Goal: Information Seeking & Learning: Learn about a topic

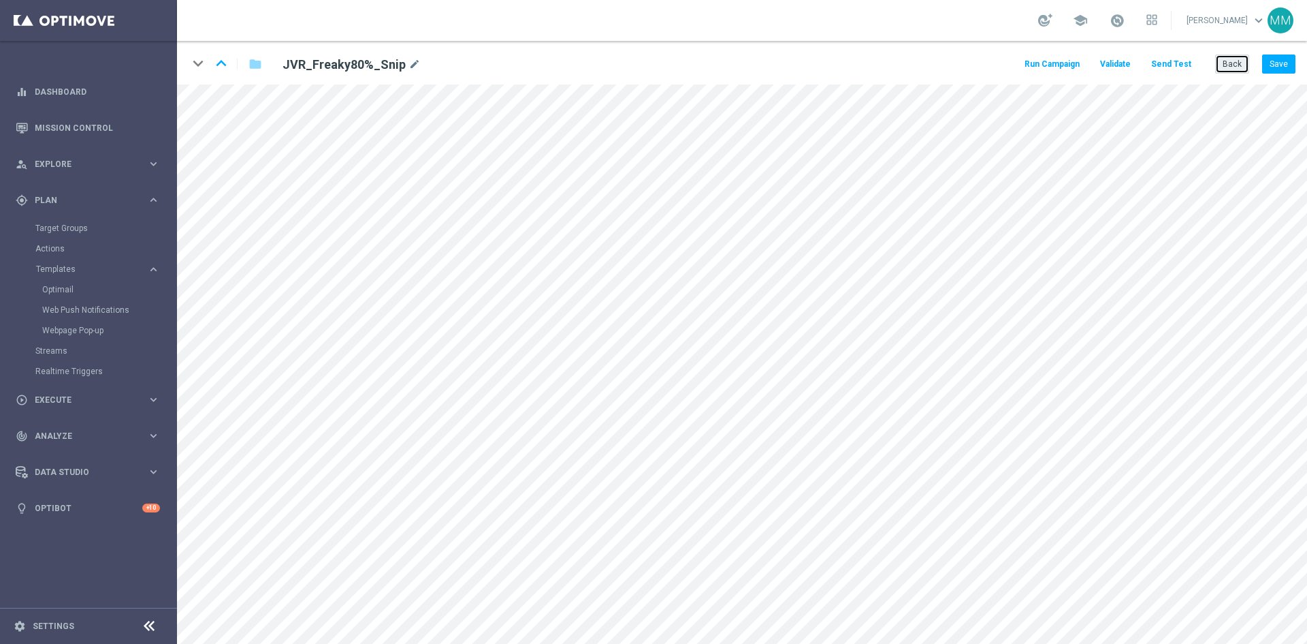
click at [1219, 71] on button "Back" at bounding box center [1233, 63] width 34 height 19
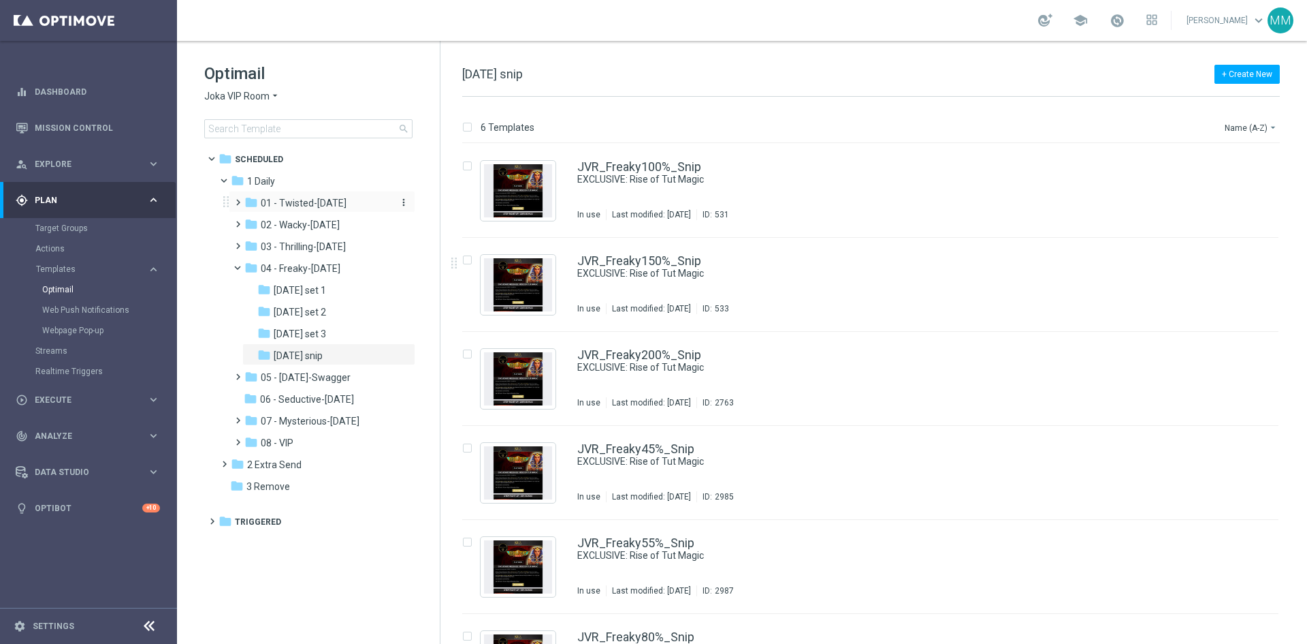
click at [327, 206] on span "01 - Twisted-Tuesday" at bounding box center [304, 203] width 86 height 12
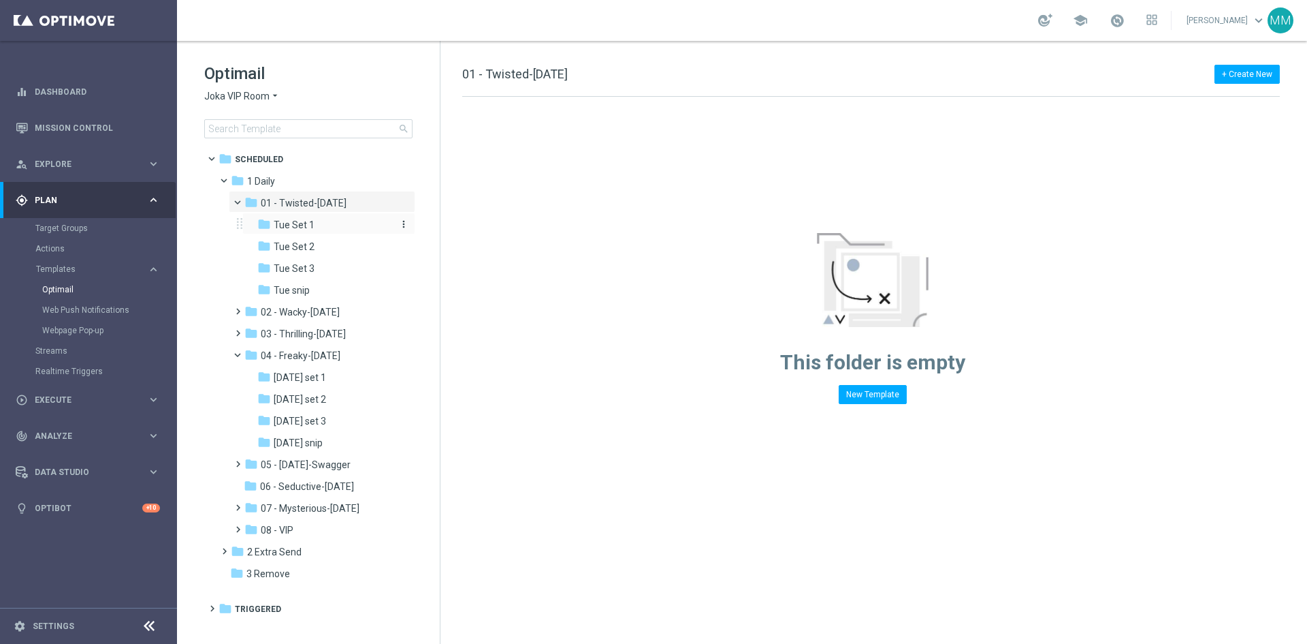
click at [308, 228] on span "Tue Set 1" at bounding box center [294, 225] width 41 height 12
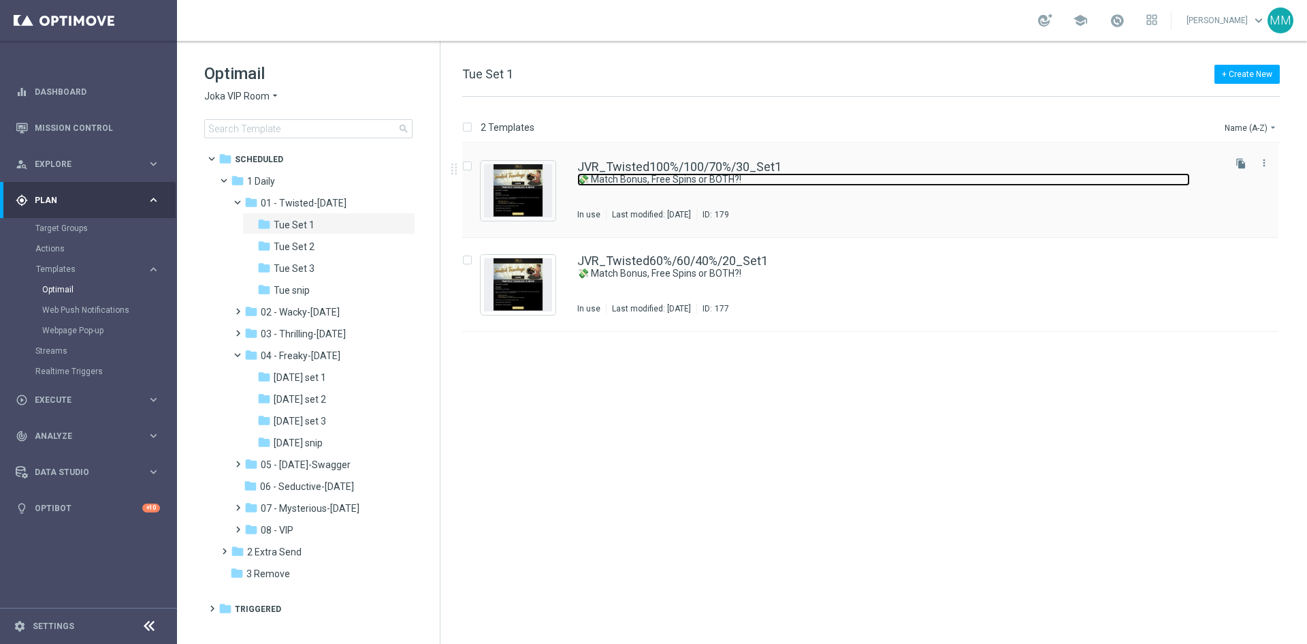
click at [770, 177] on link "💸 Match Bonus, Free Spins or BOTH?!" at bounding box center [883, 179] width 613 height 13
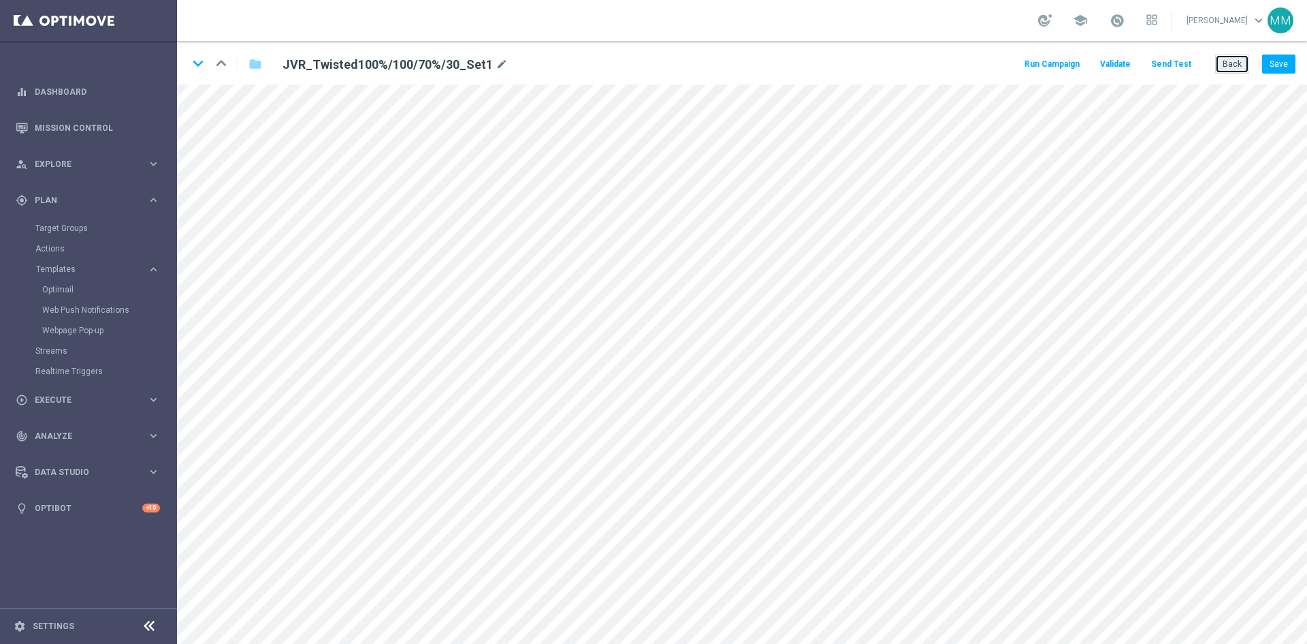
click at [1226, 68] on button "Back" at bounding box center [1233, 63] width 34 height 19
drag, startPoint x: 1237, startPoint y: 60, endPoint x: 1219, endPoint y: 80, distance: 27.5
click at [1237, 60] on button "Back" at bounding box center [1233, 63] width 34 height 19
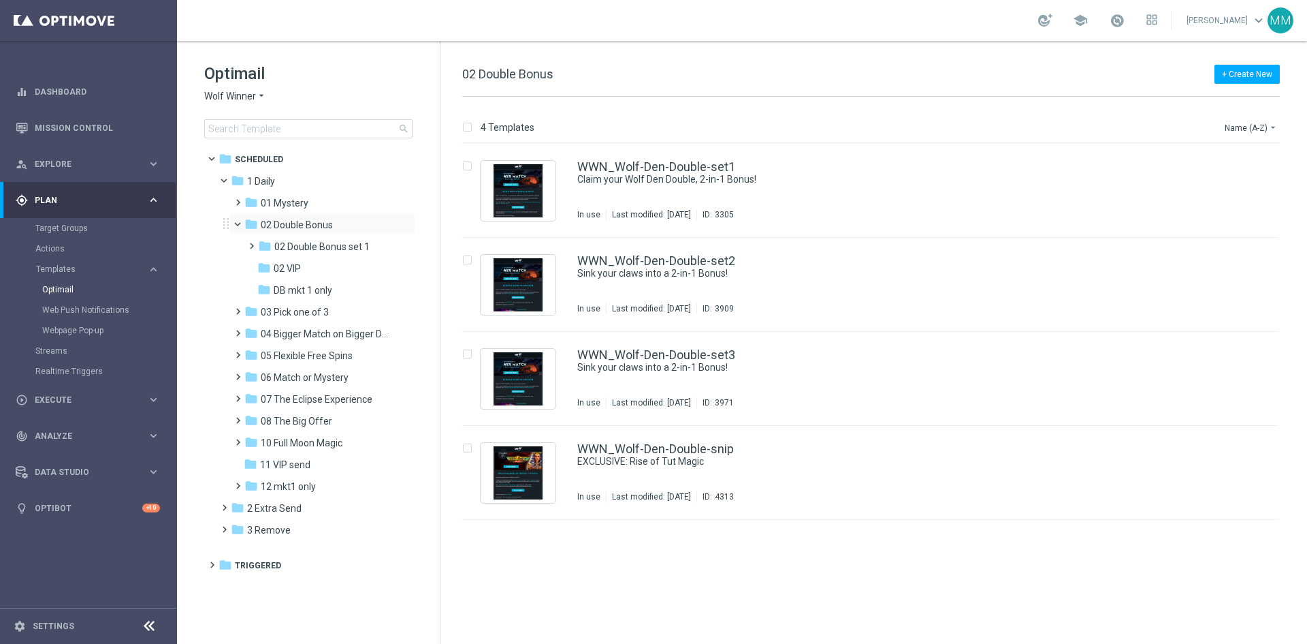
click at [241, 222] on span at bounding box center [243, 221] width 5 height 6
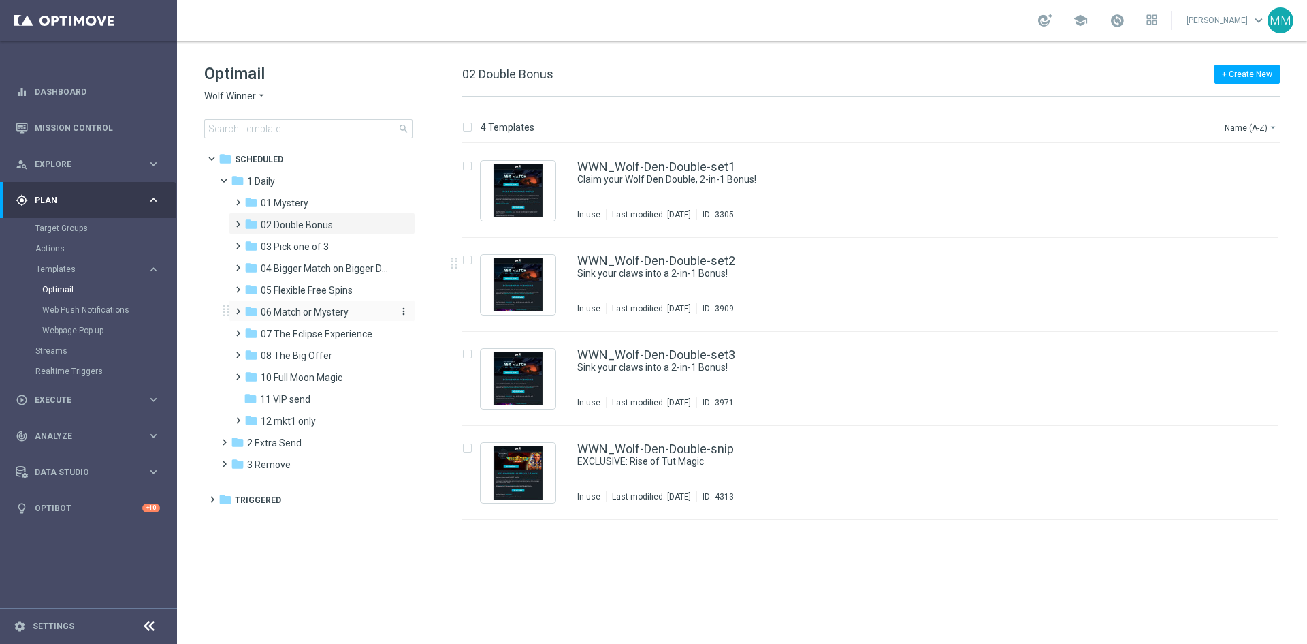
click at [326, 311] on span "06 Match or Mystery" at bounding box center [305, 312] width 88 height 12
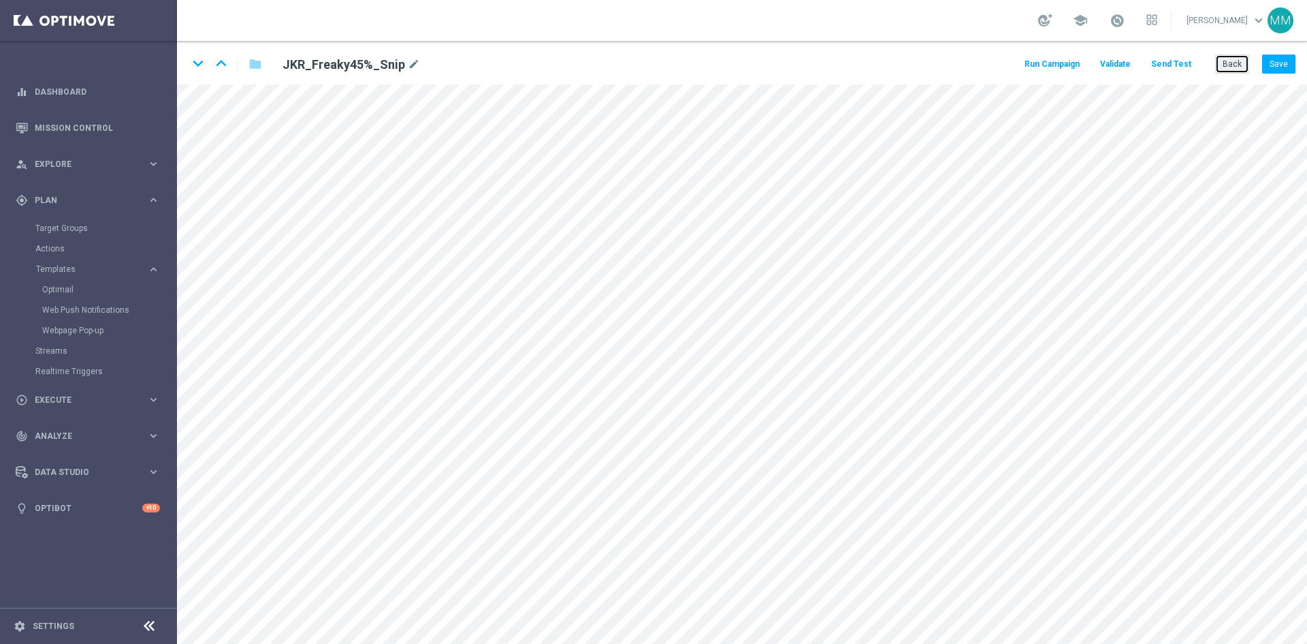
click at [1237, 67] on button "Back" at bounding box center [1233, 63] width 34 height 19
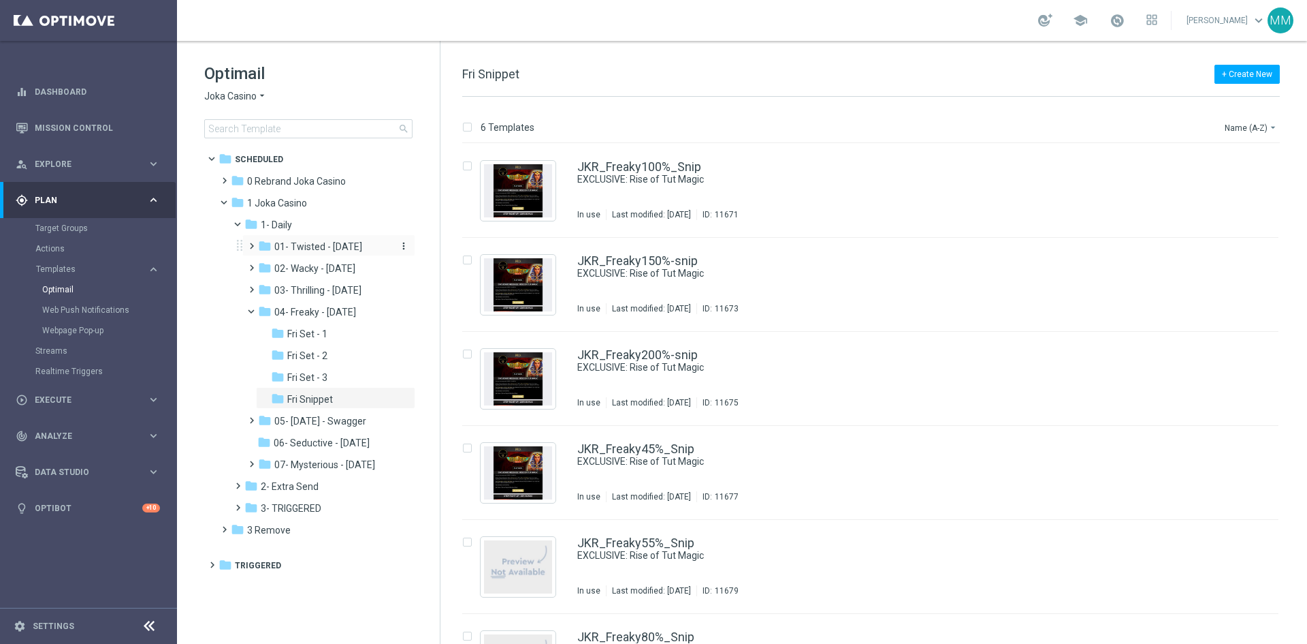
click at [323, 242] on span "01- Twisted - Tuesday" at bounding box center [318, 246] width 88 height 12
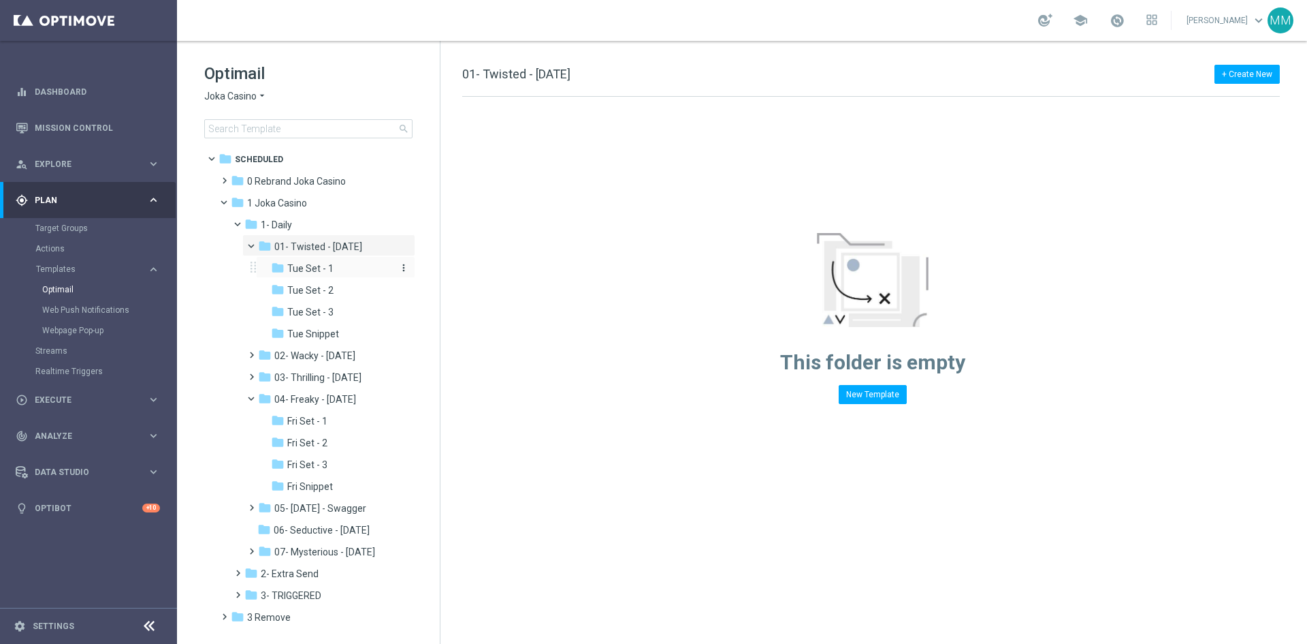
click at [325, 266] on span "Tue Set - 1" at bounding box center [310, 268] width 46 height 12
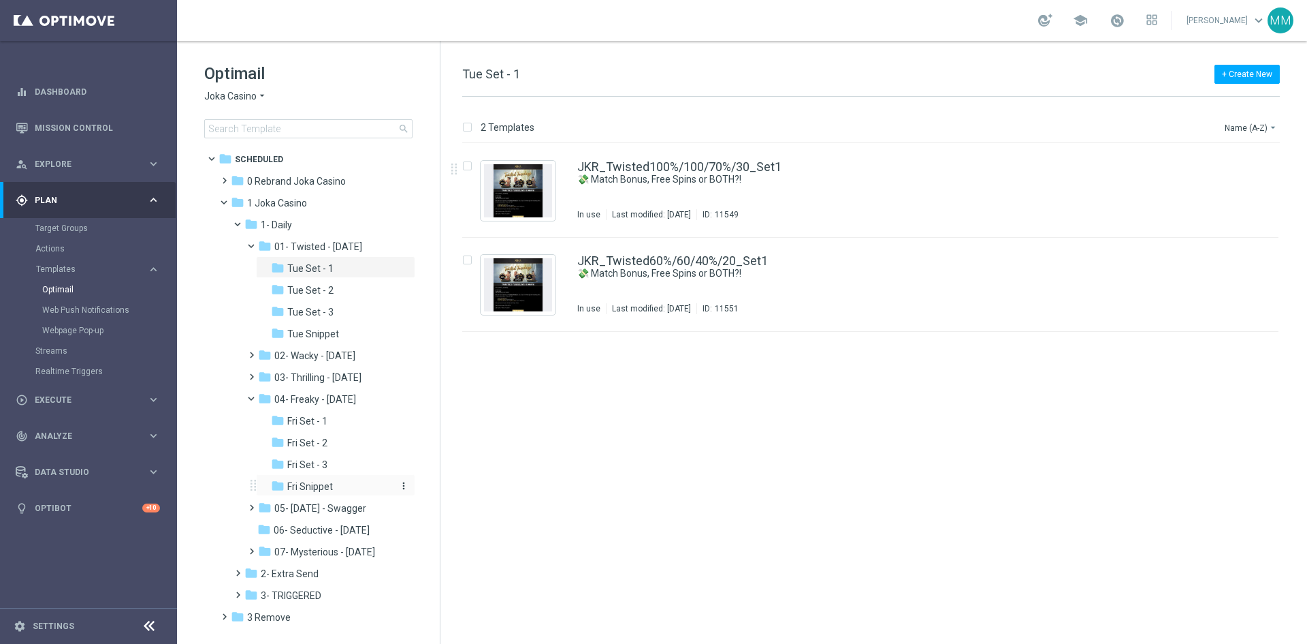
click at [346, 481] on div "folder Fri Snippet" at bounding box center [332, 487] width 123 height 16
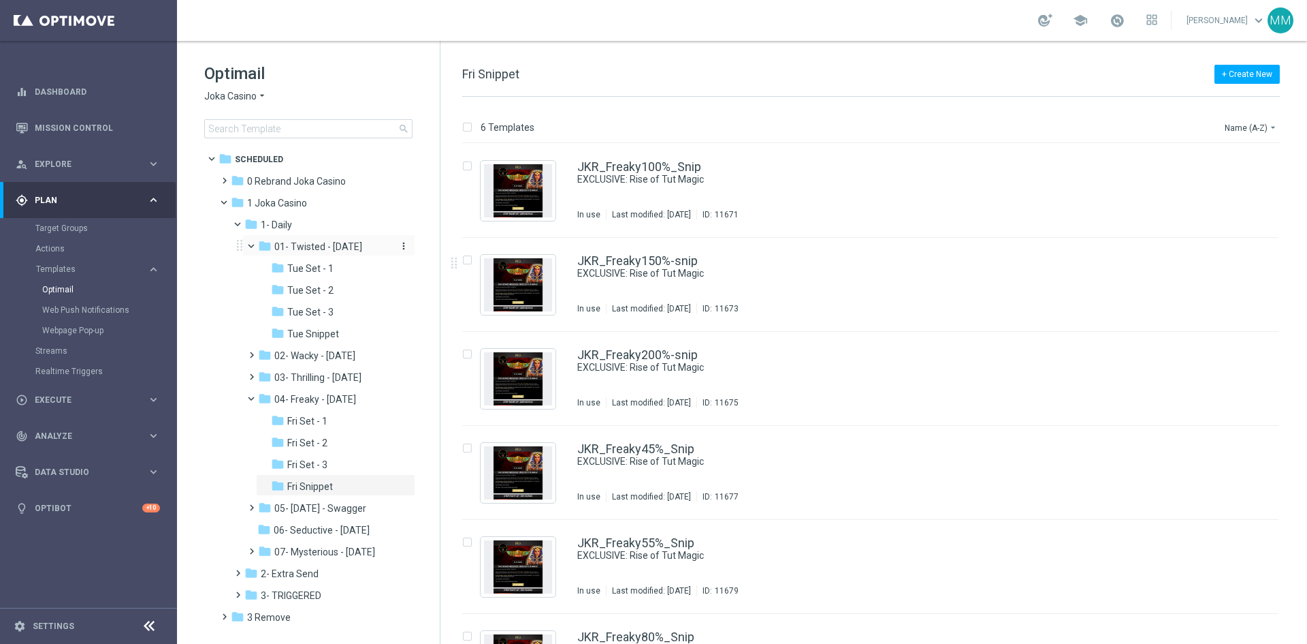
click at [333, 247] on span "01- Twisted - Tuesday" at bounding box center [318, 246] width 88 height 12
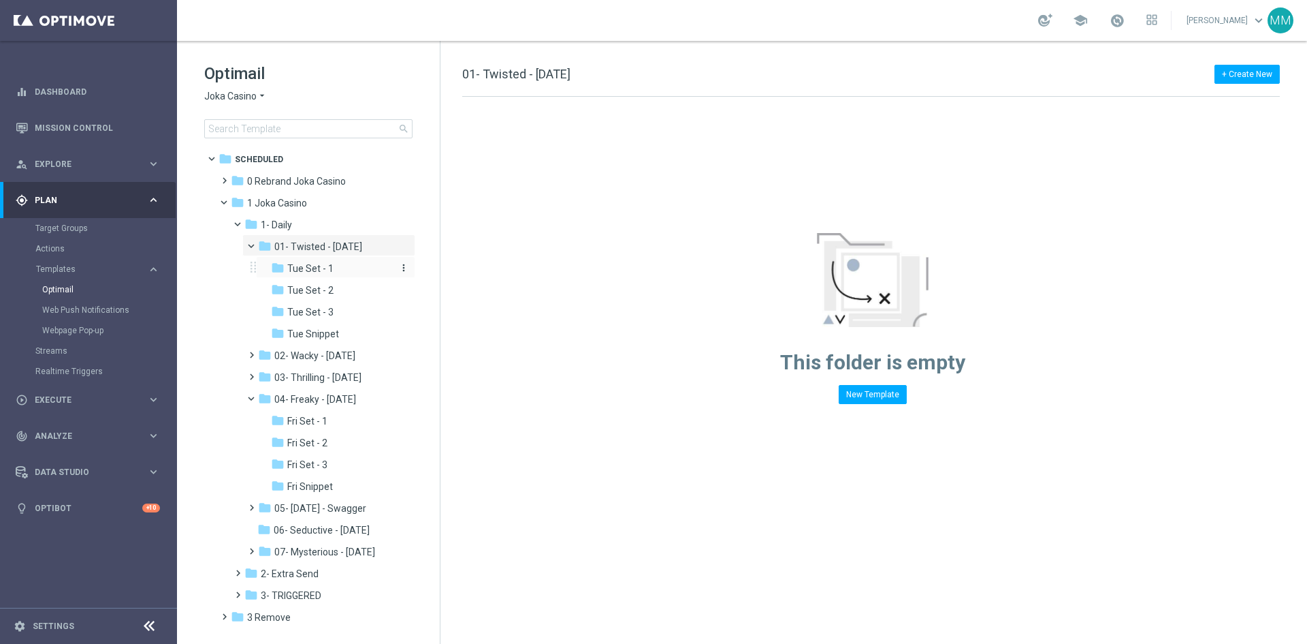
click at [323, 267] on span "Tue Set - 1" at bounding box center [310, 268] width 46 height 12
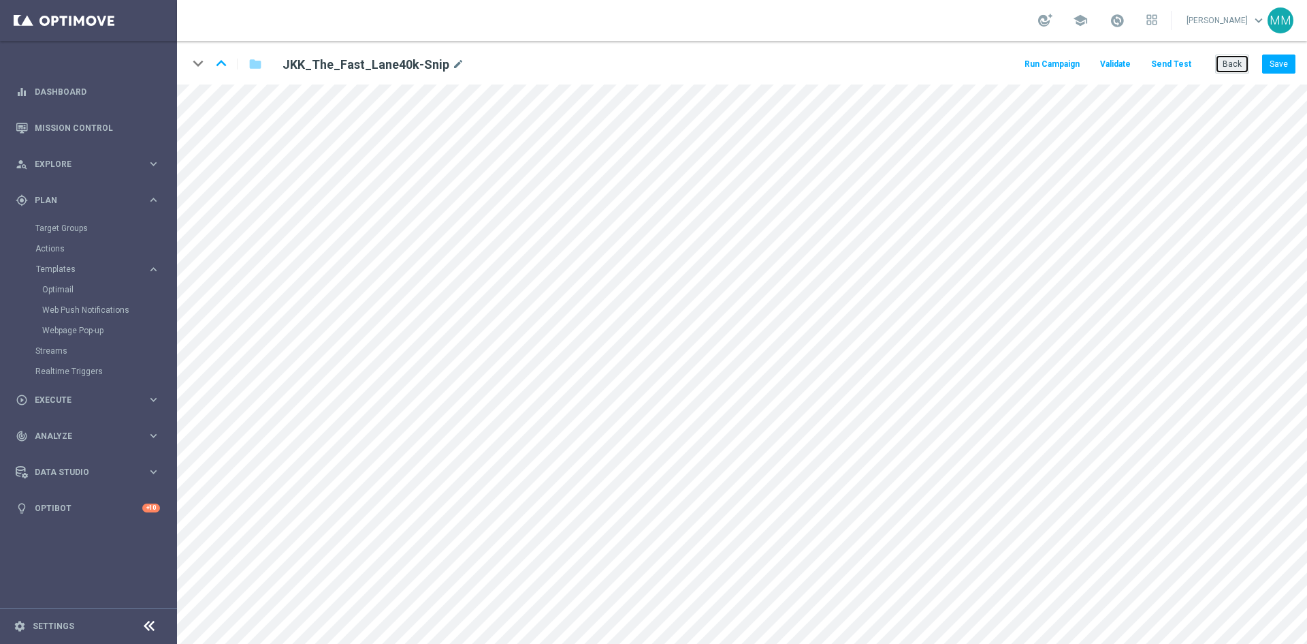
drag, startPoint x: 1233, startPoint y: 65, endPoint x: 1224, endPoint y: 77, distance: 14.2
click at [1233, 67] on button "Back" at bounding box center [1233, 63] width 34 height 19
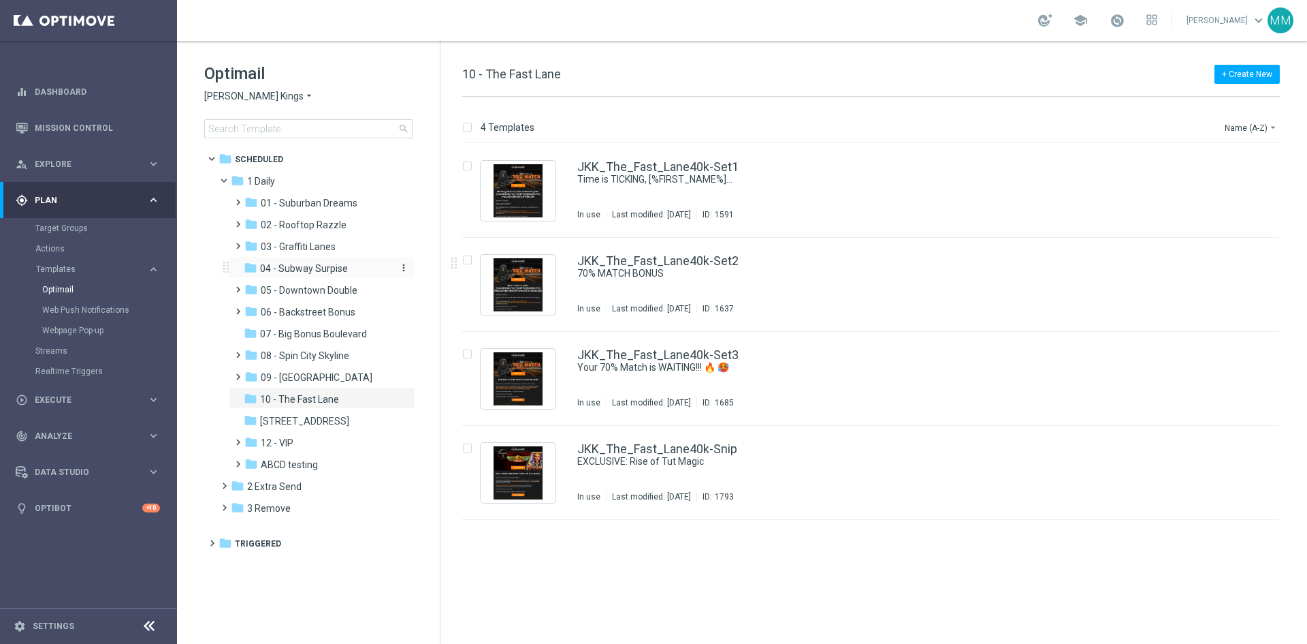
click at [333, 273] on span "04 - Subway Surpise" at bounding box center [304, 268] width 88 height 12
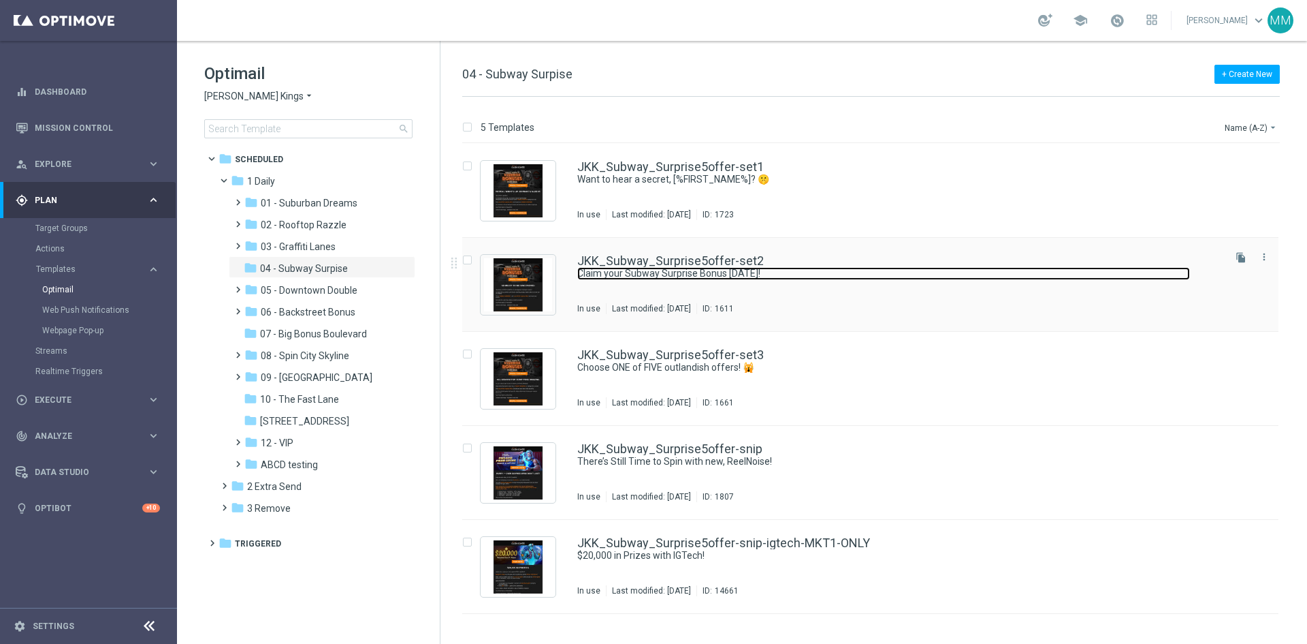
click at [708, 269] on link "Claim your Subway Surprise Bonus TODAY!" at bounding box center [883, 273] width 613 height 13
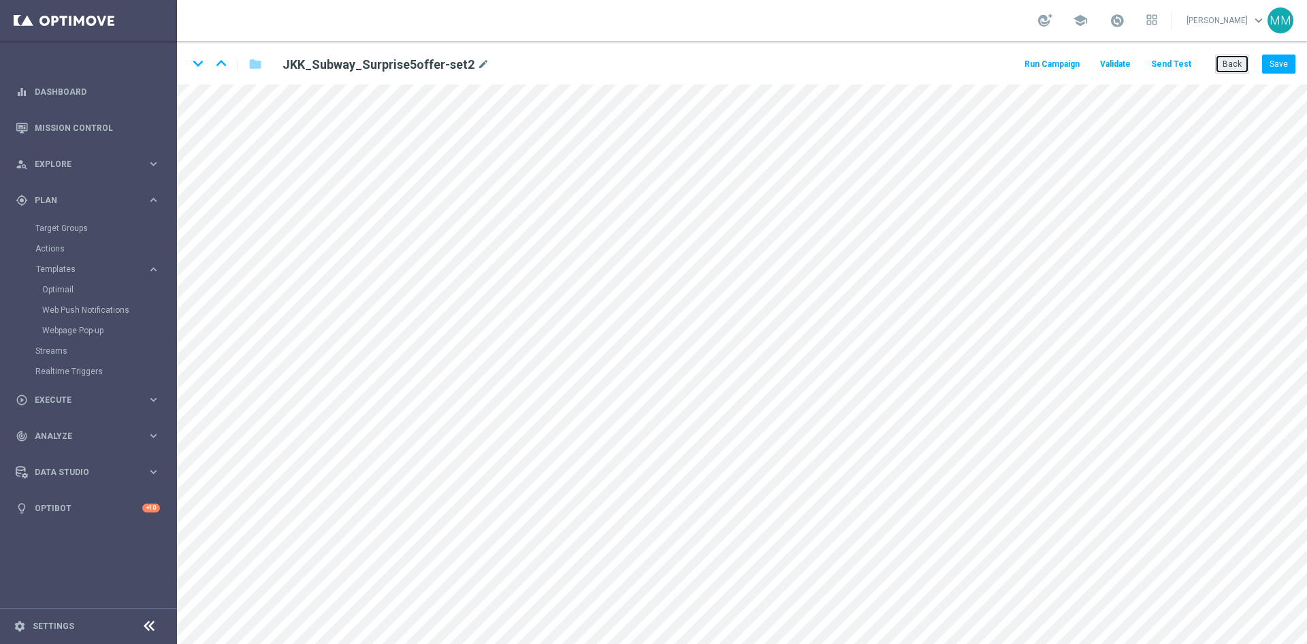
click at [1239, 67] on button "Back" at bounding box center [1233, 63] width 34 height 19
click at [1222, 67] on button "Back" at bounding box center [1233, 63] width 34 height 19
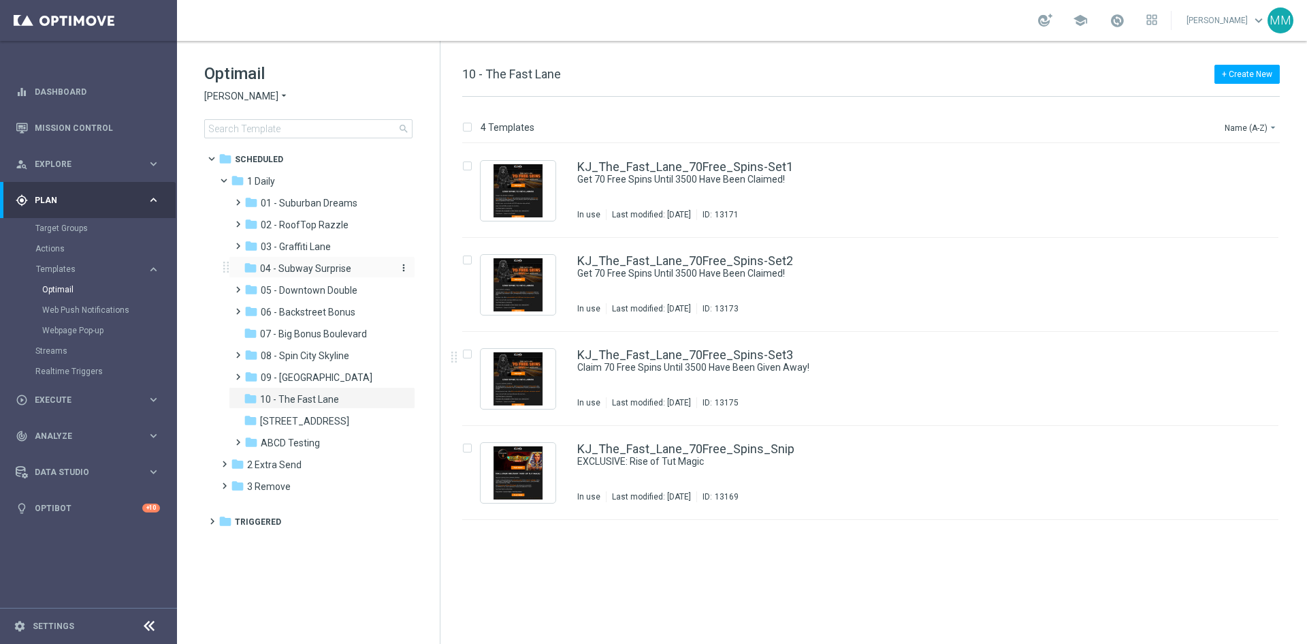
click at [321, 274] on span "04 - Subway Surprise" at bounding box center [305, 268] width 91 height 12
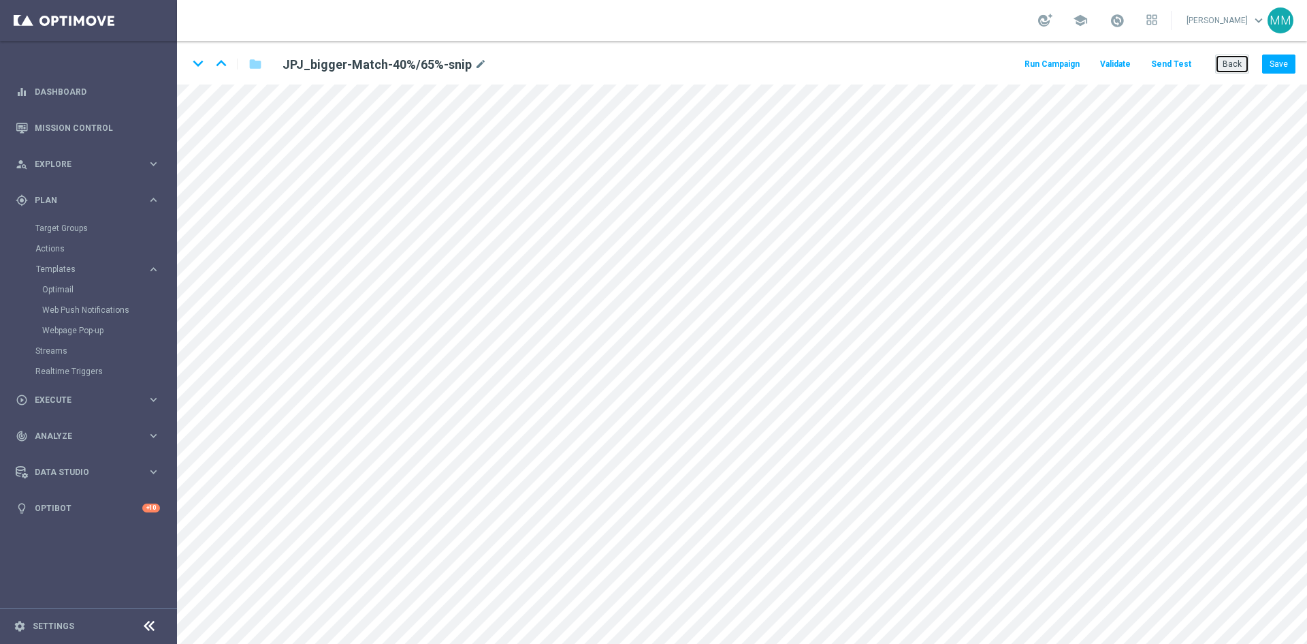
click at [1233, 71] on button "Back" at bounding box center [1233, 63] width 34 height 19
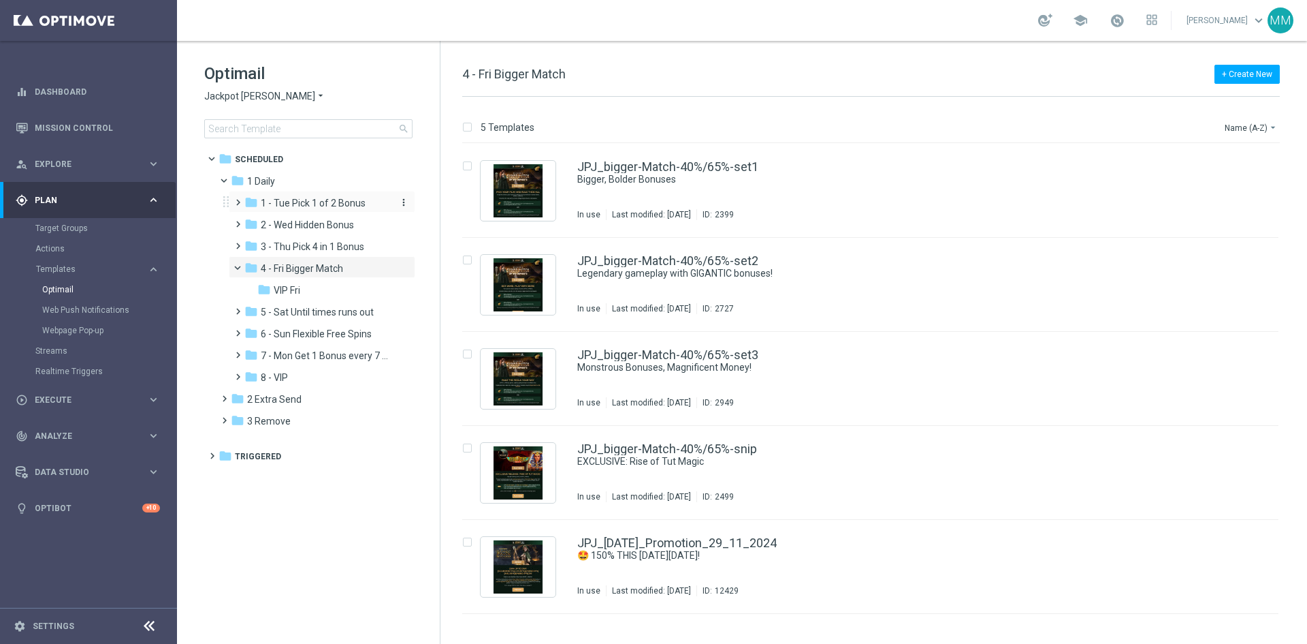
click at [324, 203] on span "1 - Tue Pick 1 of 2 Bonus" at bounding box center [313, 203] width 105 height 12
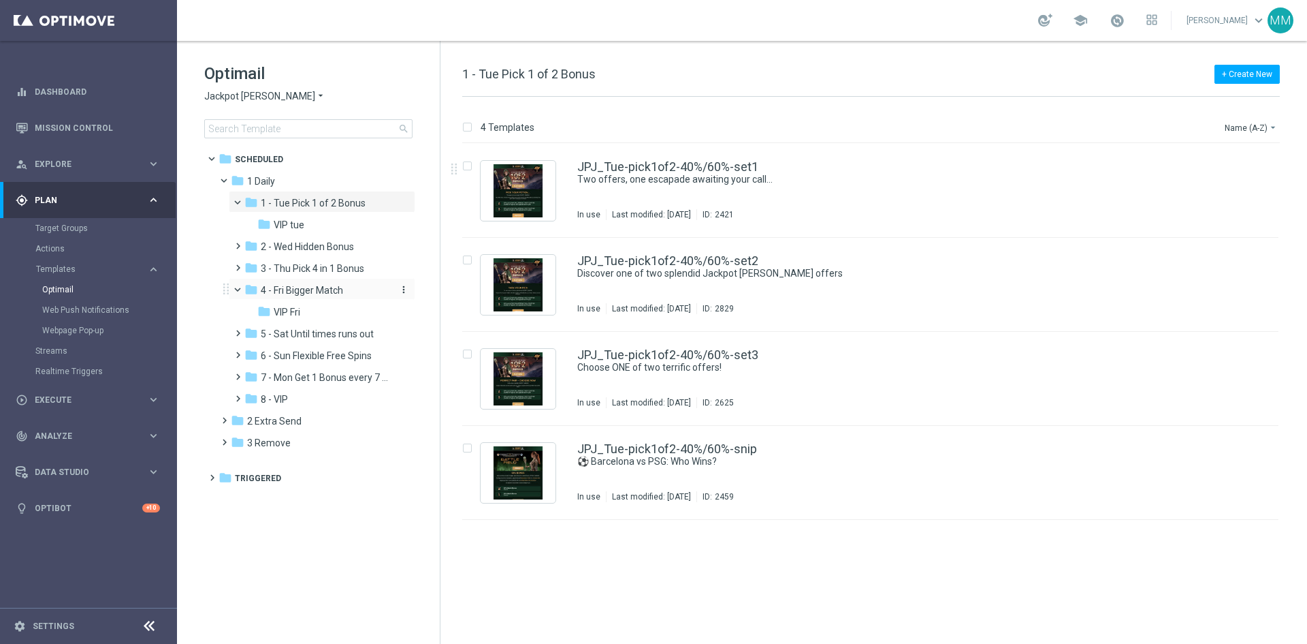
click at [352, 288] on div "folder 4 - Fri Bigger Match" at bounding box center [316, 291] width 145 height 16
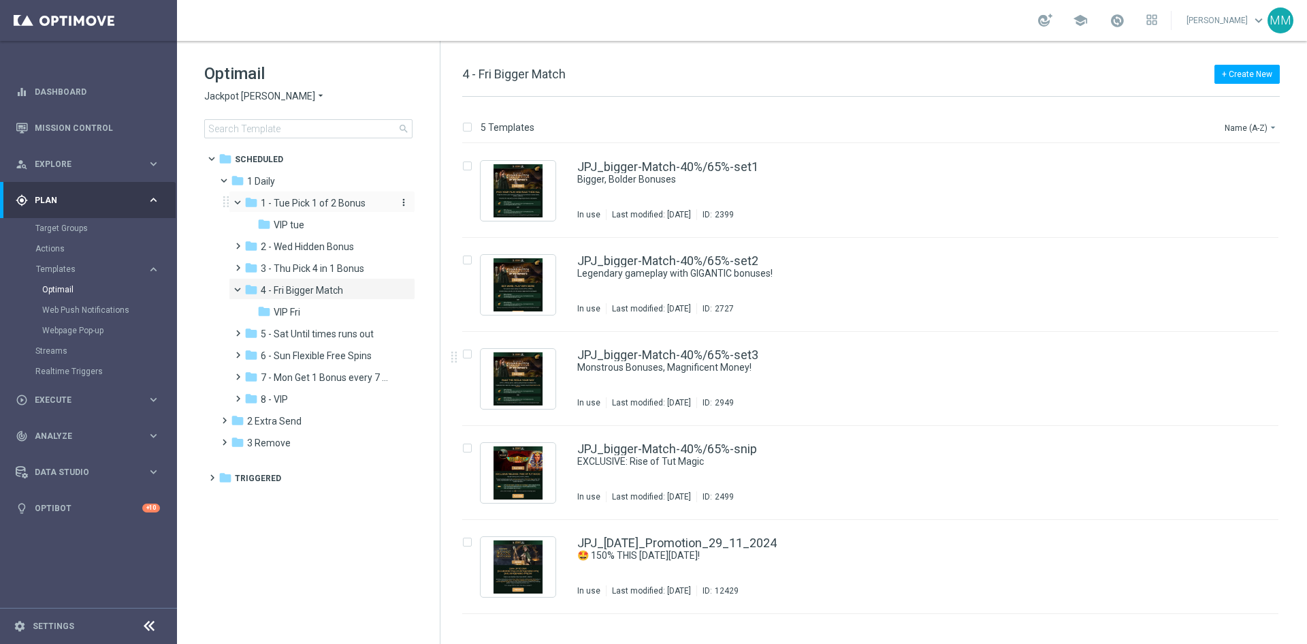
click at [325, 204] on span "1 - Tue Pick 1 of 2 Bonus" at bounding box center [313, 203] width 105 height 12
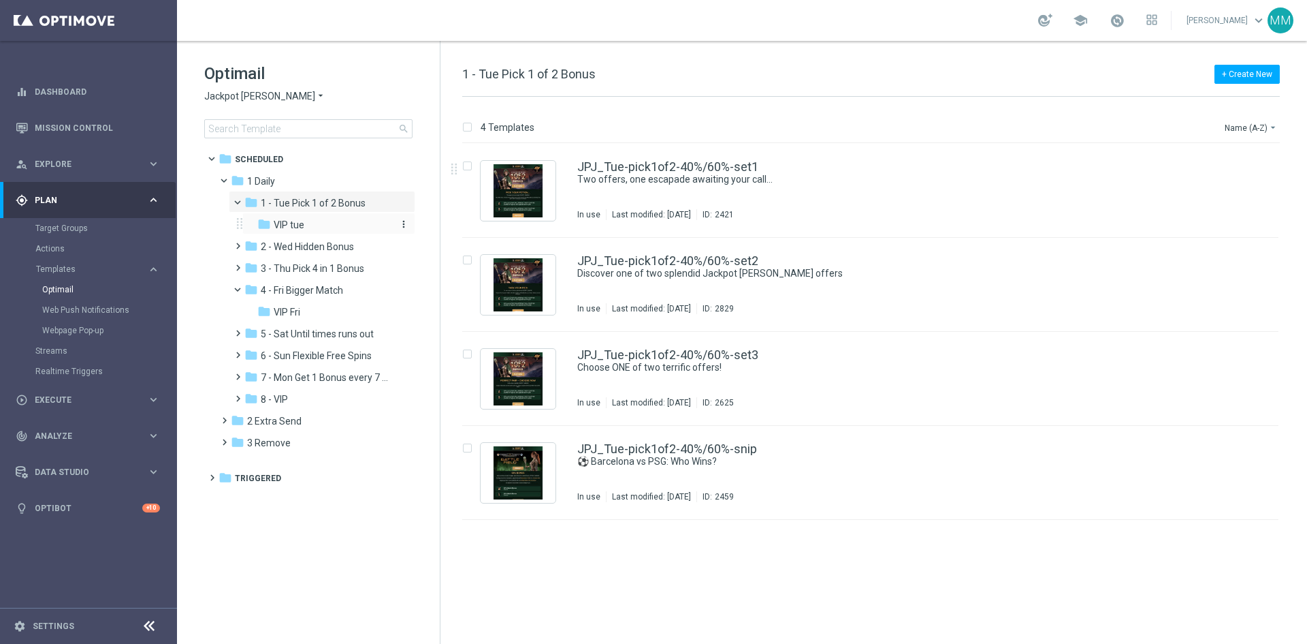
click at [331, 221] on div "folder VIP tue" at bounding box center [324, 225] width 134 height 16
click at [757, 194] on div "JJVIP_Tue-pick1of2-40%/60%-set1 Two offers, one escapade awaiting your call... …" at bounding box center [899, 190] width 644 height 59
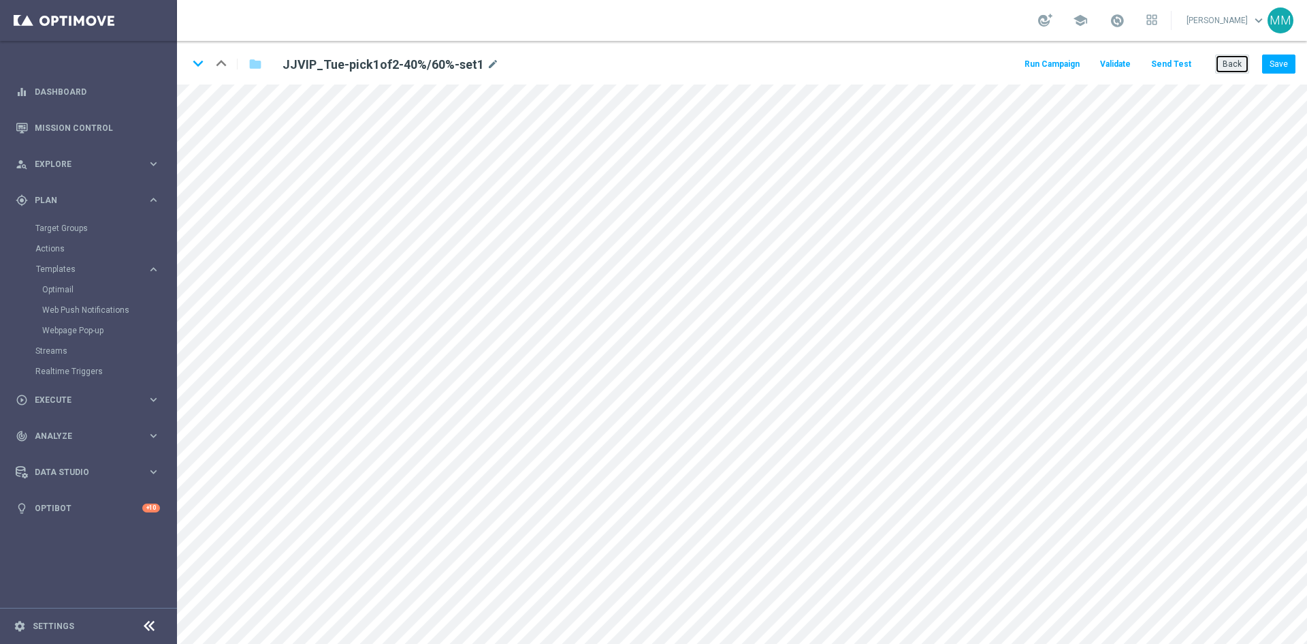
click at [1229, 67] on button "Back" at bounding box center [1233, 63] width 34 height 19
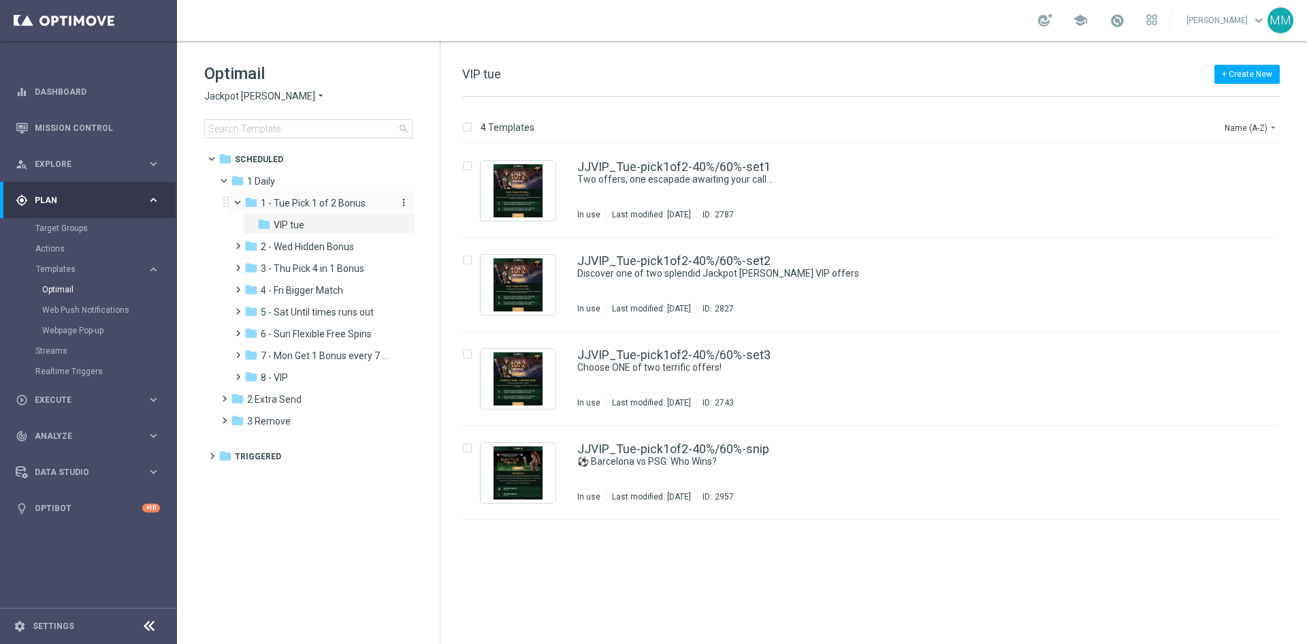
click at [349, 201] on span "1 - Tue Pick 1 of 2 Bonus" at bounding box center [313, 203] width 105 height 12
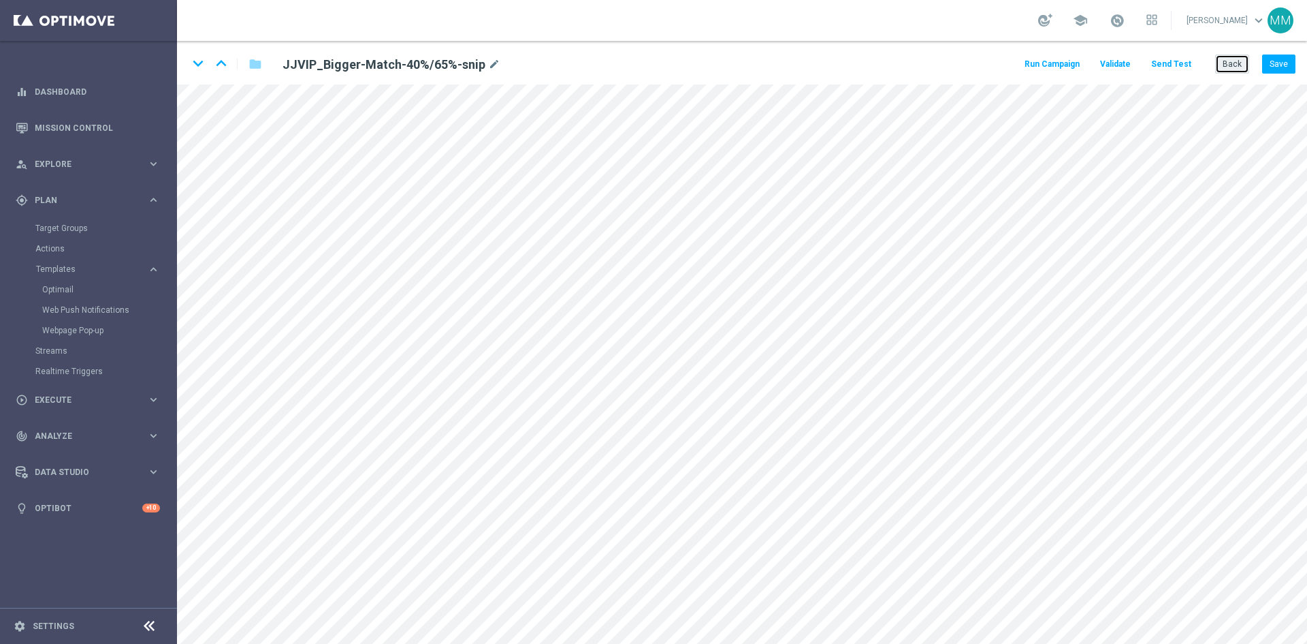
click at [1229, 64] on button "Back" at bounding box center [1233, 63] width 34 height 19
click at [1231, 65] on button "Back" at bounding box center [1233, 63] width 34 height 19
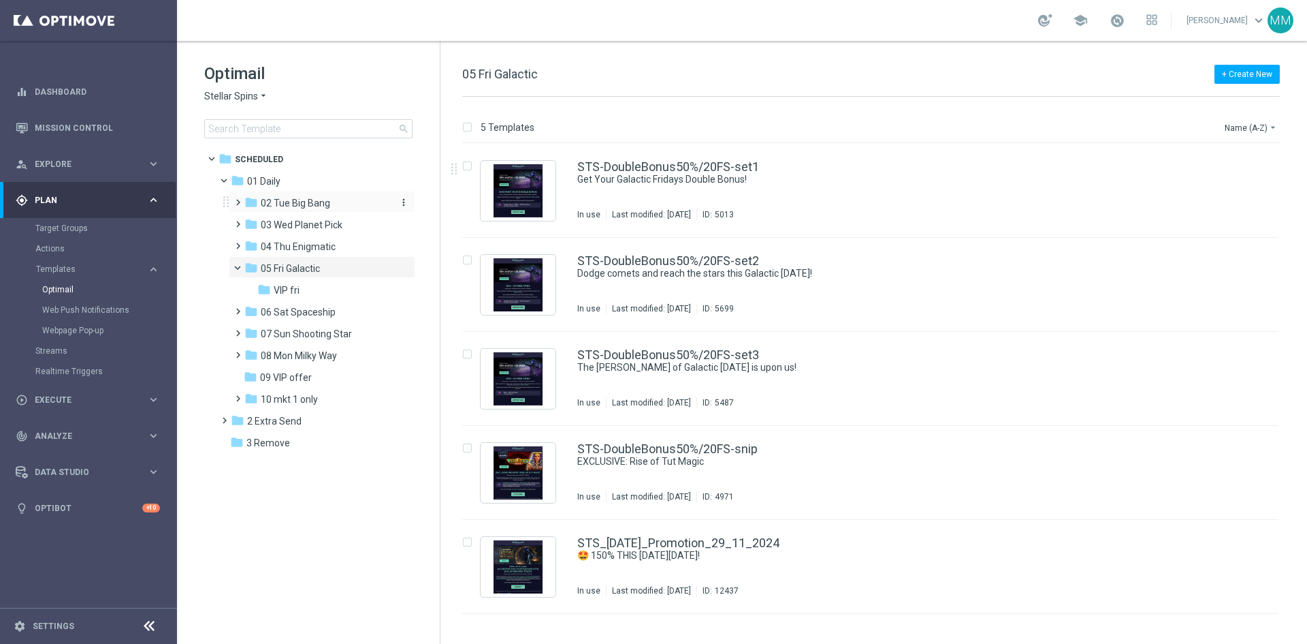
click at [271, 196] on div "folder 02 Tue Big Bang" at bounding box center [316, 203] width 145 height 16
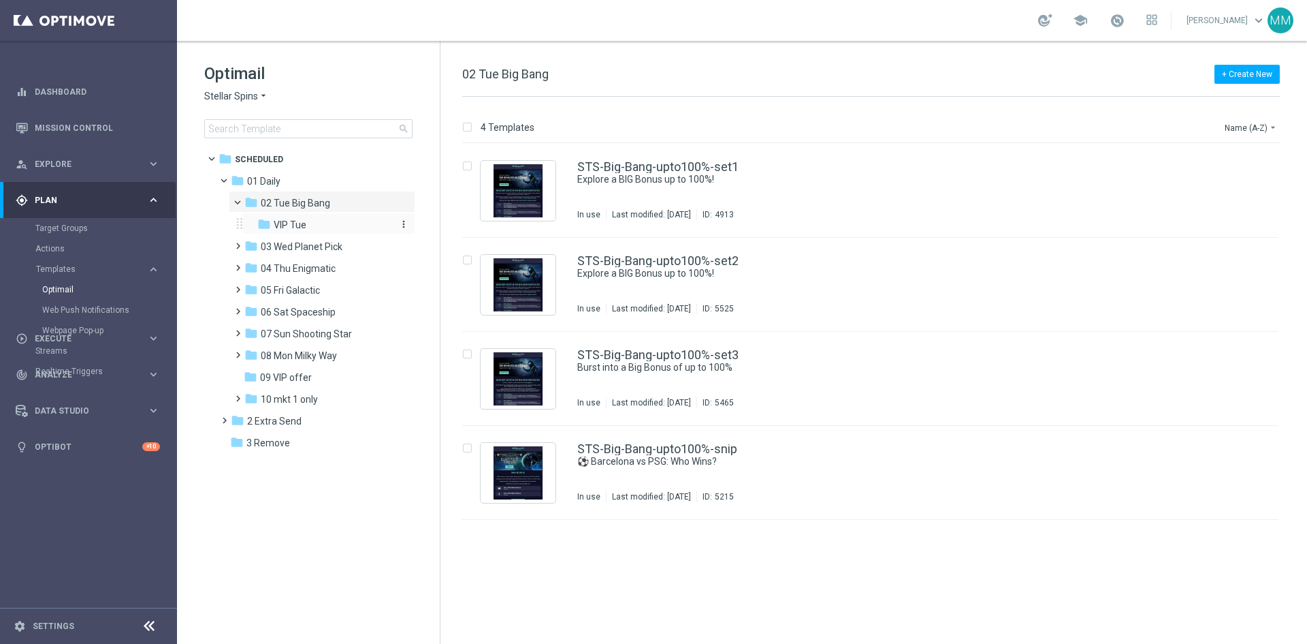
click at [292, 222] on span "VIP Tue" at bounding box center [290, 225] width 33 height 12
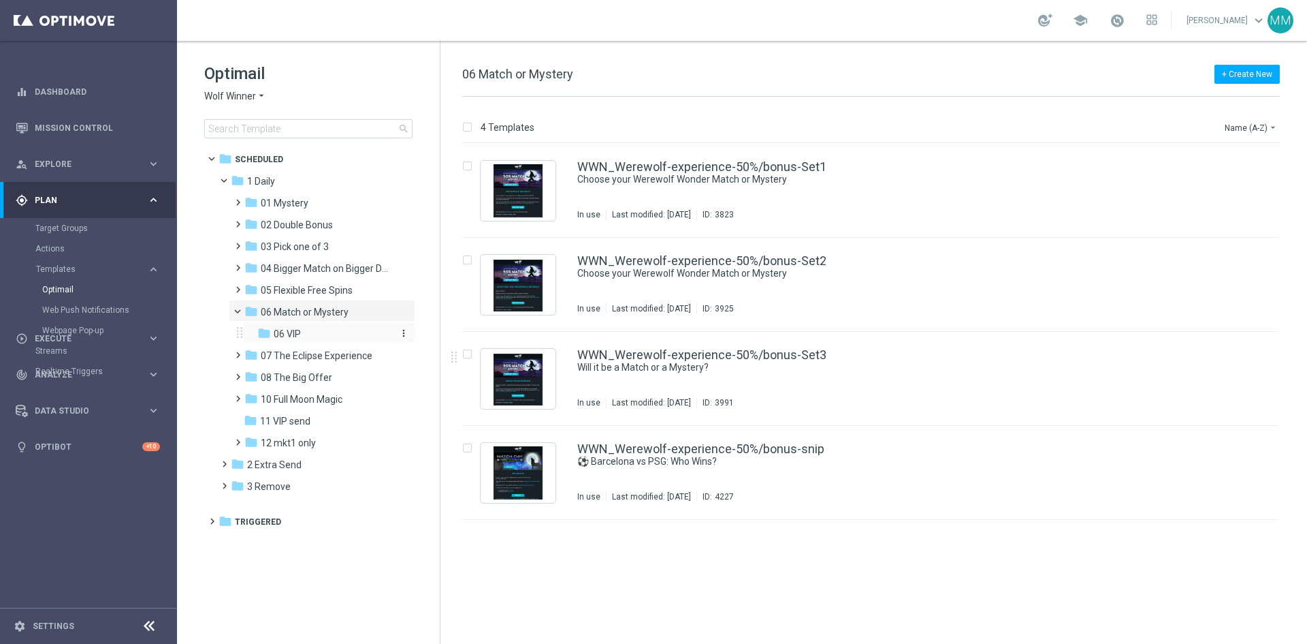
click at [317, 335] on div "folder 06 VIP" at bounding box center [324, 334] width 134 height 16
